Goal: Task Accomplishment & Management: Use online tool/utility

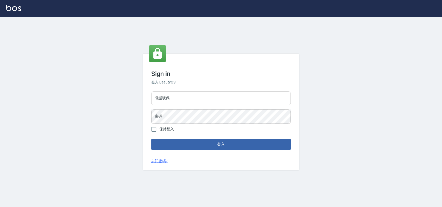
click at [165, 101] on input "電話號碼" at bounding box center [220, 98] width 139 height 14
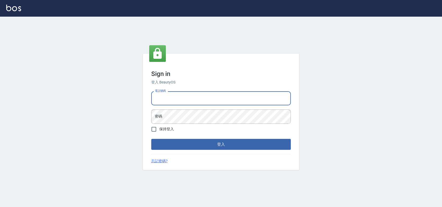
type input "0989886729"
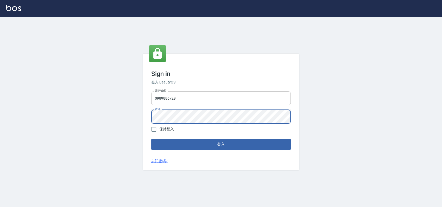
click at [151, 139] on button "登入" at bounding box center [220, 144] width 139 height 11
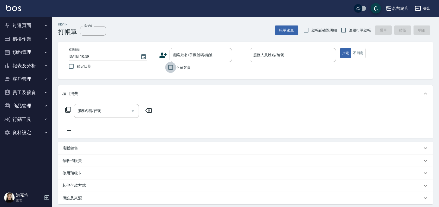
click at [169, 69] on input "不留客資" at bounding box center [170, 67] width 11 height 11
checkbox input "true"
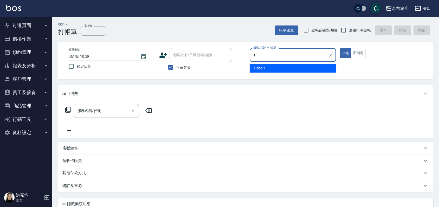
type input "Hebe-1"
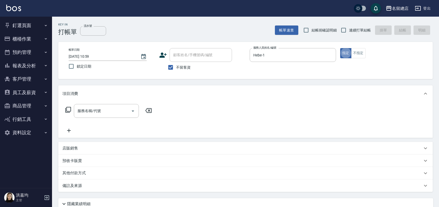
type button "true"
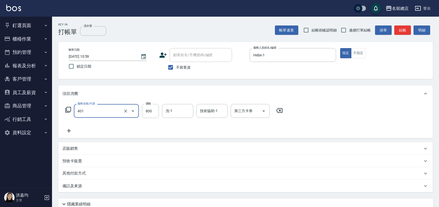
type input "自備護髮(401)"
type input "2000"
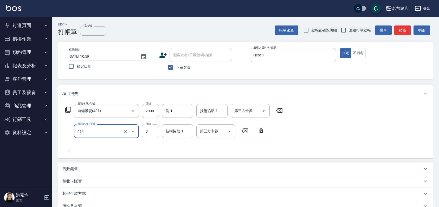
type input "護染蓋卡1000~1499(414)"
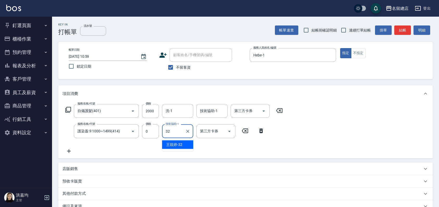
type input "王筱婷-32"
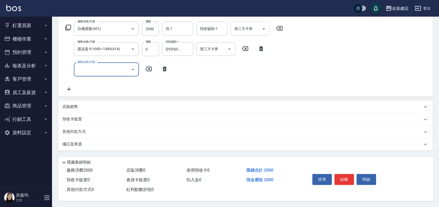
scroll to position [84, 0]
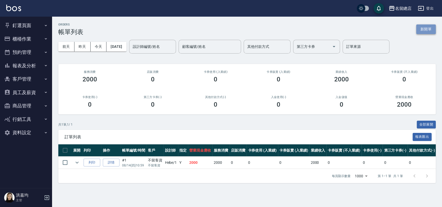
click at [422, 30] on button "新開單" at bounding box center [426, 29] width 20 height 10
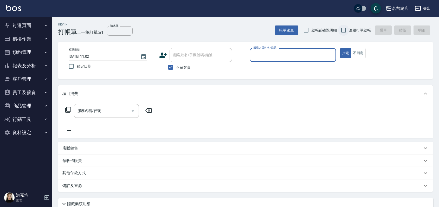
click at [343, 29] on input "連續打單結帳" at bounding box center [343, 30] width 11 height 11
checkbox input "true"
click at [289, 55] on input "服務人員姓名/編號" at bounding box center [293, 54] width 82 height 9
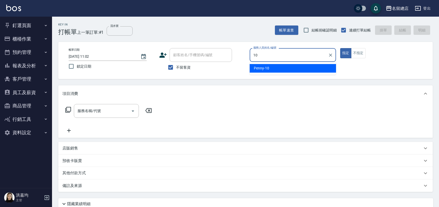
type input "Penny-10"
type button "true"
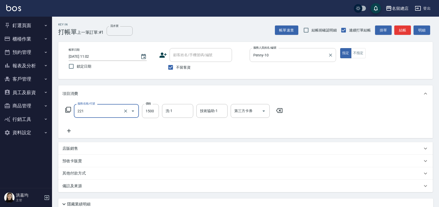
type input "燙髮1500以下(221)"
type input "1250"
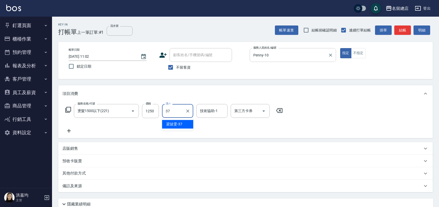
type input "梁㨗雯-37"
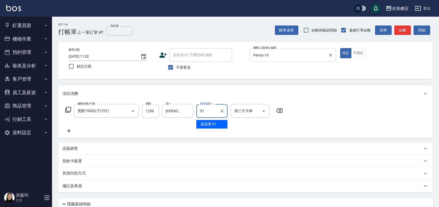
type input "梁㨗雯-37"
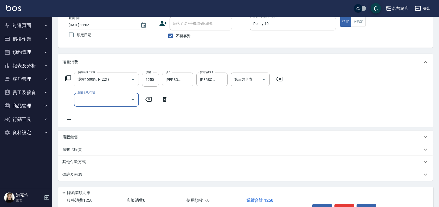
scroll to position [63, 0]
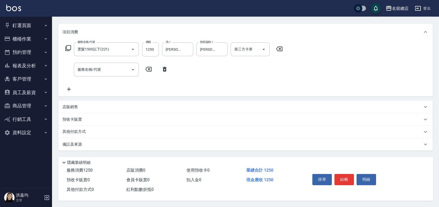
click at [81, 126] on div "其他付款方式" at bounding box center [245, 132] width 375 height 12
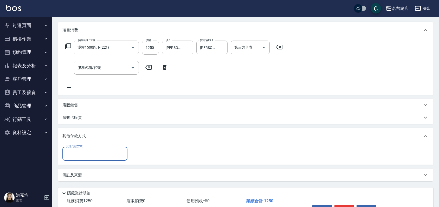
scroll to position [0, 0]
click at [87, 150] on input "其他付款方式" at bounding box center [95, 153] width 60 height 9
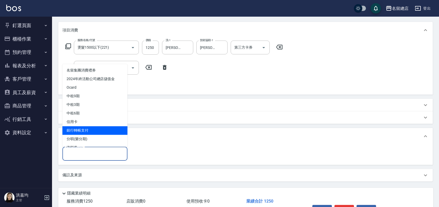
click at [89, 132] on span "銀行轉帳支付" at bounding box center [94, 130] width 65 height 9
type input "銀行轉帳支付"
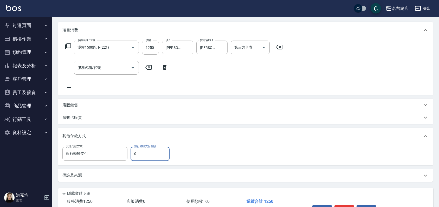
click at [155, 154] on input "0" at bounding box center [150, 154] width 39 height 14
type input "1250"
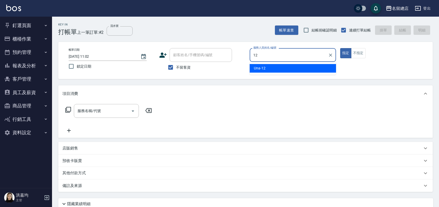
type input "Una-12"
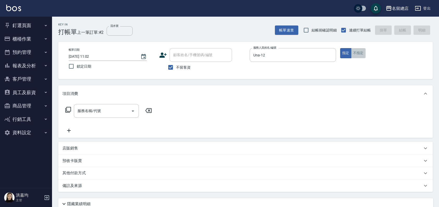
click at [357, 52] on button "不指定" at bounding box center [358, 53] width 15 height 10
type button "false"
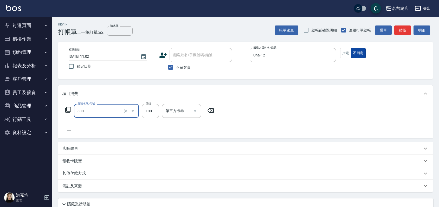
type input "梳髮(800)"
type input "300"
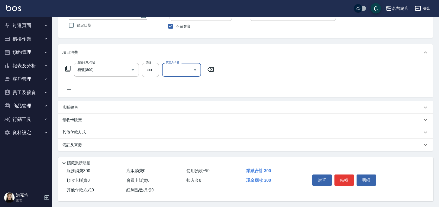
scroll to position [43, 0]
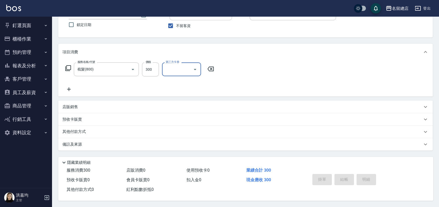
type input "2025/08/14 11:03"
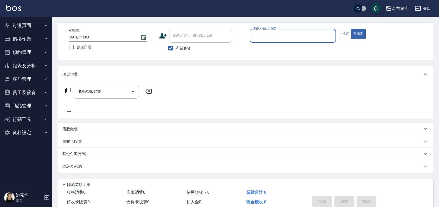
scroll to position [0, 0]
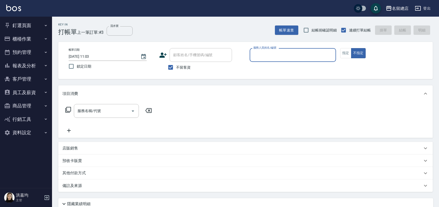
click at [27, 35] on button "櫃檯作業" at bounding box center [26, 39] width 48 height 14
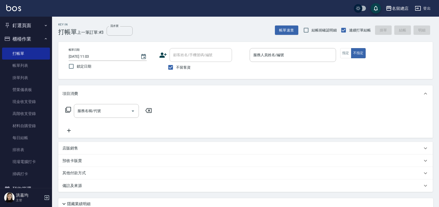
click at [26, 23] on button "釘選頁面" at bounding box center [26, 26] width 48 height 14
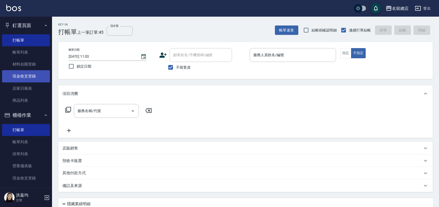
click at [27, 76] on link "現金收支登錄" at bounding box center [26, 76] width 48 height 12
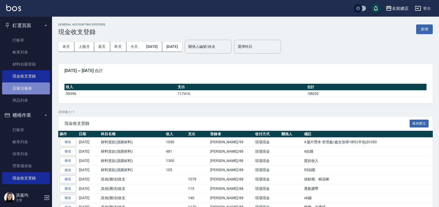
click at [35, 91] on link "店家日報表" at bounding box center [26, 88] width 48 height 12
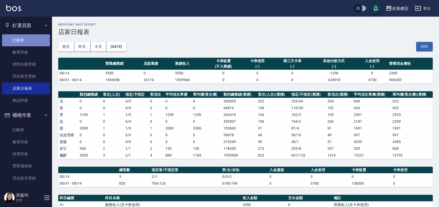
click at [26, 39] on link "打帳單" at bounding box center [26, 40] width 48 height 12
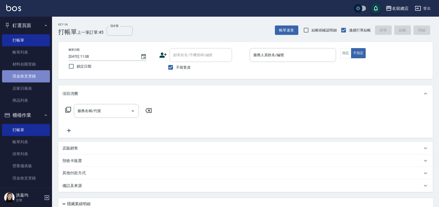
click at [27, 76] on link "現金收支登錄" at bounding box center [26, 76] width 48 height 12
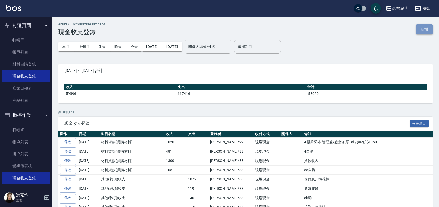
click at [424, 29] on button "新增" at bounding box center [424, 29] width 17 height 10
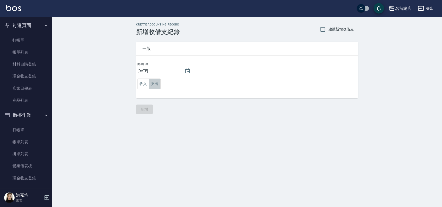
click at [159, 82] on button "支出" at bounding box center [155, 84] width 12 height 11
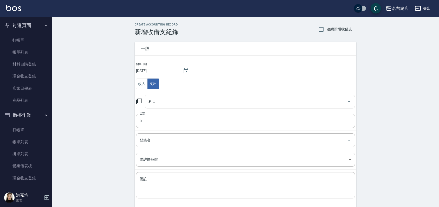
click at [159, 100] on input "科目" at bounding box center [246, 101] width 198 height 9
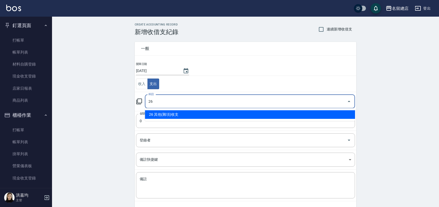
click at [189, 113] on li "26 其他(雜項)收支" at bounding box center [250, 114] width 210 height 9
type input "26 其他(雜項)收支"
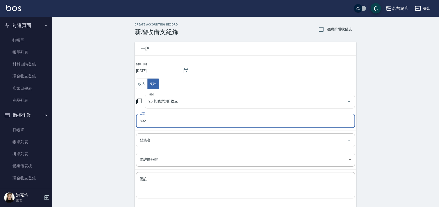
type input "892"
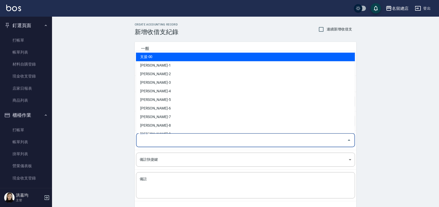
click at [177, 143] on input "登錄者" at bounding box center [241, 140] width 207 height 9
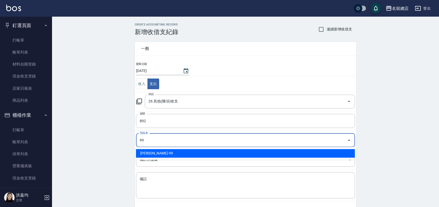
click at [169, 153] on li "洪嘉均-99" at bounding box center [245, 153] width 219 height 9
type input "洪嘉均-99"
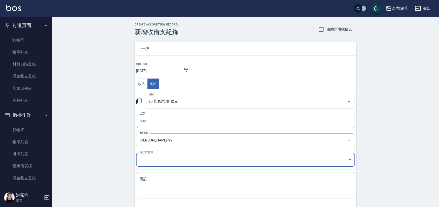
click at [158, 182] on textarea "備註" at bounding box center [246, 186] width 212 height 18
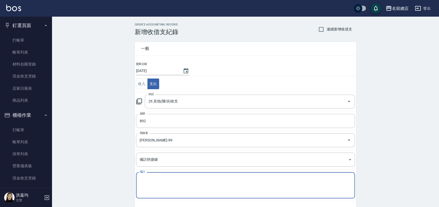
type textarea "t"
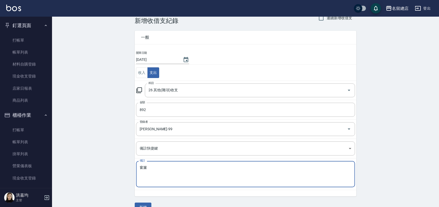
scroll to position [22, 0]
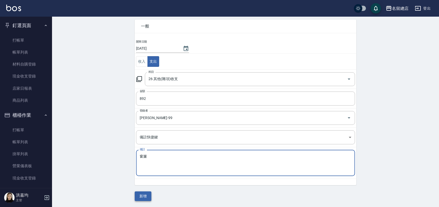
type textarea "窗簾"
click at [142, 195] on button "新增" at bounding box center [143, 196] width 17 height 10
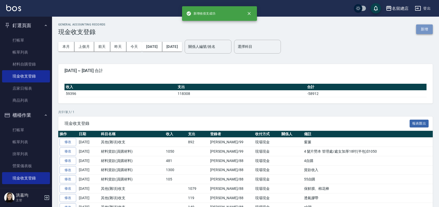
click at [426, 29] on button "新增" at bounding box center [424, 29] width 17 height 10
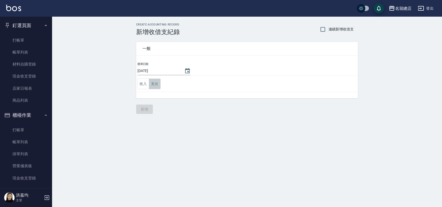
click at [153, 85] on button "支出" at bounding box center [155, 84] width 12 height 11
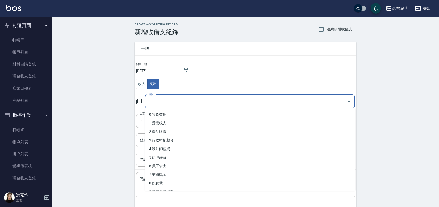
click at [163, 100] on input "科目" at bounding box center [246, 101] width 198 height 9
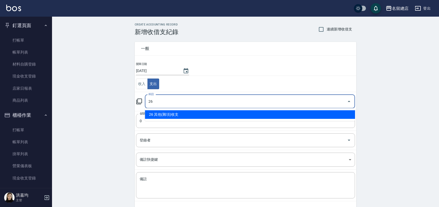
click at [172, 115] on li "26 其他(雜項)收支" at bounding box center [250, 114] width 210 height 9
type input "26 其他(雜項)收支"
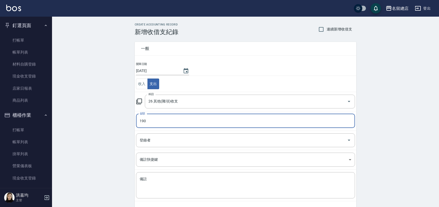
type input "190"
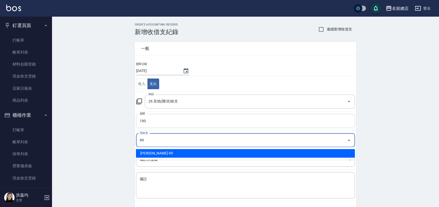
type input "洪嘉均-99"
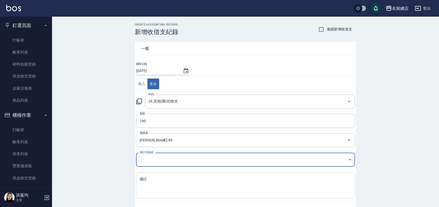
click at [158, 184] on textarea "備註" at bounding box center [246, 186] width 212 height 18
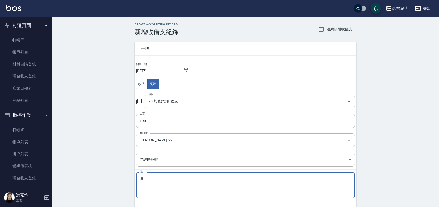
type textarea "t"
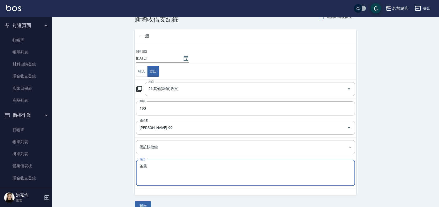
scroll to position [22, 0]
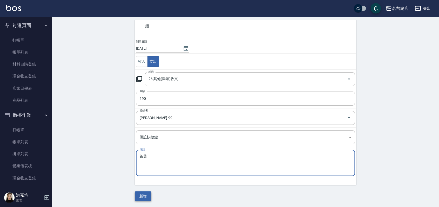
type textarea "茶葉"
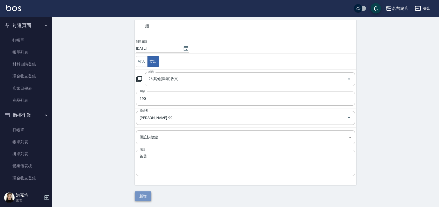
click at [146, 194] on button "新增" at bounding box center [143, 196] width 17 height 10
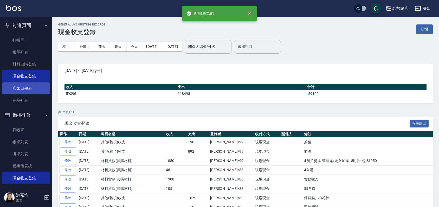
click at [29, 89] on link "店家日報表" at bounding box center [26, 88] width 48 height 12
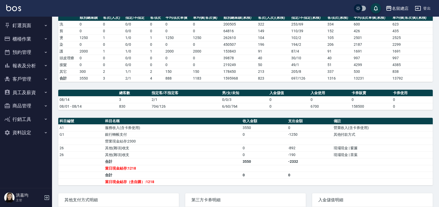
scroll to position [29, 0]
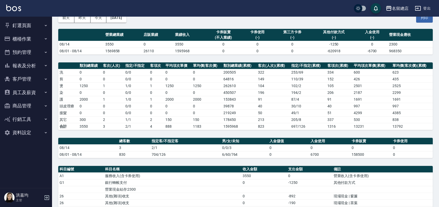
click at [25, 24] on button "釘選頁面" at bounding box center [26, 26] width 48 height 14
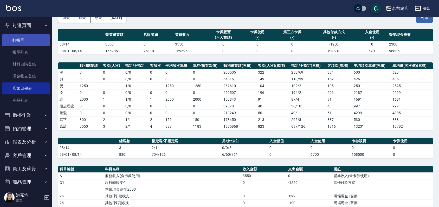
click at [29, 40] on link "打帳單" at bounding box center [26, 40] width 48 height 12
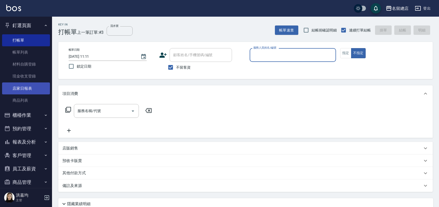
click at [24, 89] on link "店家日報表" at bounding box center [26, 88] width 48 height 12
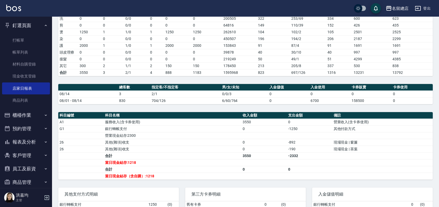
scroll to position [163, 0]
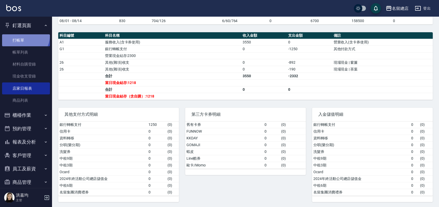
click at [24, 35] on link "打帳單" at bounding box center [26, 40] width 48 height 12
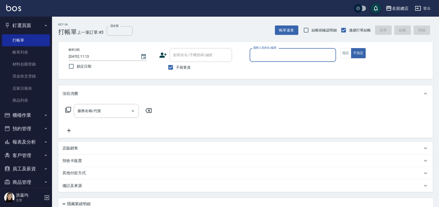
type input "ㄆ"
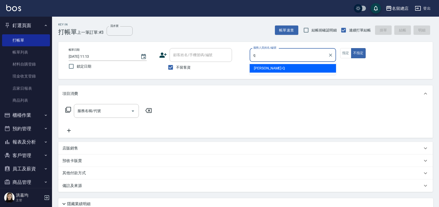
type input "Joyce-Q"
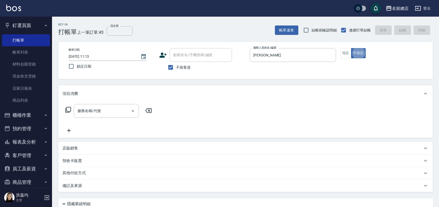
type button "false"
click at [347, 55] on button "指定" at bounding box center [345, 53] width 11 height 10
type button "true"
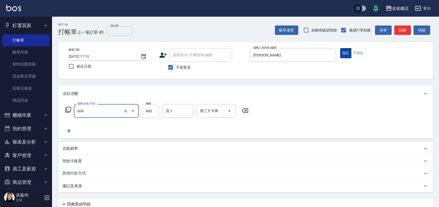
type input "健康洗髮(604)"
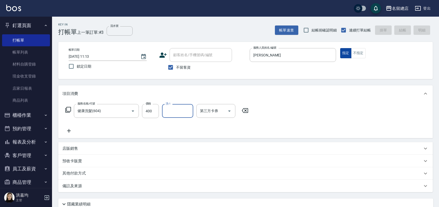
type input "2025/08/14 11:19"
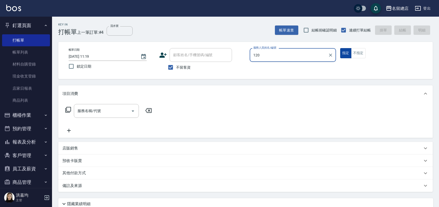
type input "120"
click at [340, 48] on button "指定" at bounding box center [345, 53] width 11 height 10
click at [275, 63] on p at bounding box center [293, 64] width 86 height 5
click at [280, 56] on input "服務人員姓名/編號" at bounding box center [293, 54] width 82 height 9
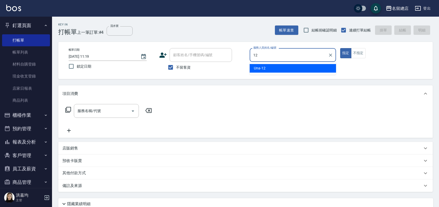
type input "Una-12"
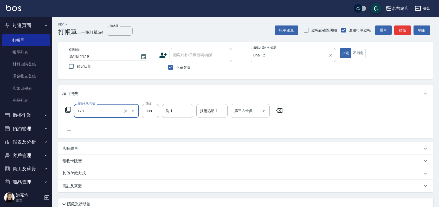
type input "自備頭皮(120)"
type input "600"
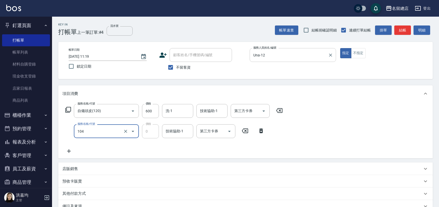
type input "頭皮蓋卡2點(104)"
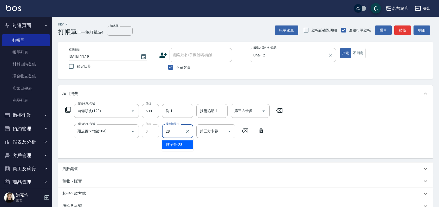
type input "陳予歆-28"
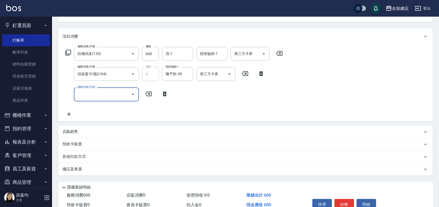
scroll to position [84, 0]
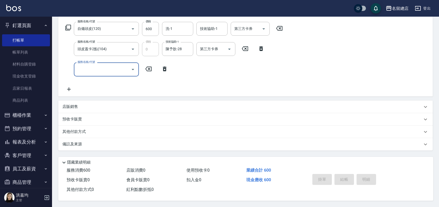
type input "2025/08/14 11:23"
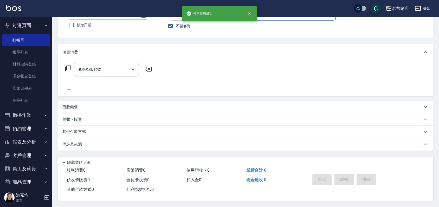
scroll to position [43, 0]
